Goal: Task Accomplishment & Management: Manage account settings

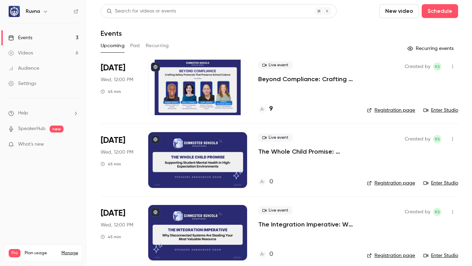
click at [262, 79] on p "Beyond Compliance: Crafting Safety Protocols That Preserve School Culture" at bounding box center [307, 79] width 98 height 8
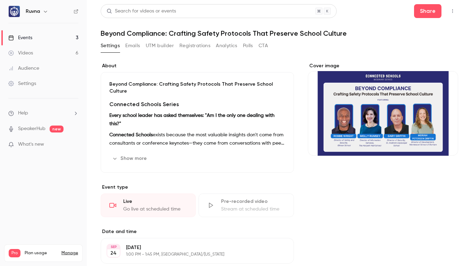
click at [122, 153] on button "Show more" at bounding box center [130, 158] width 42 height 11
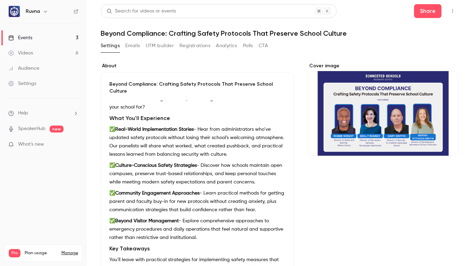
click at [161, 49] on button "UTM builder" at bounding box center [160, 45] width 28 height 11
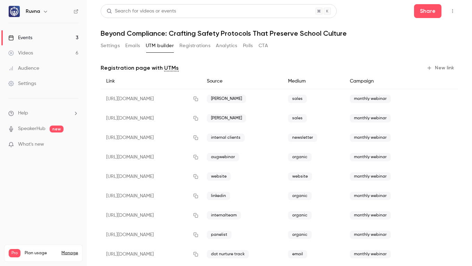
click at [200, 44] on button "Registrations" at bounding box center [195, 45] width 31 height 11
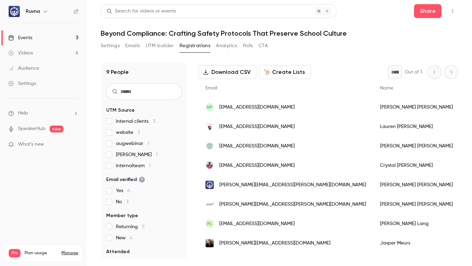
scroll to position [31, 0]
